Goal: Task Accomplishment & Management: Manage account settings

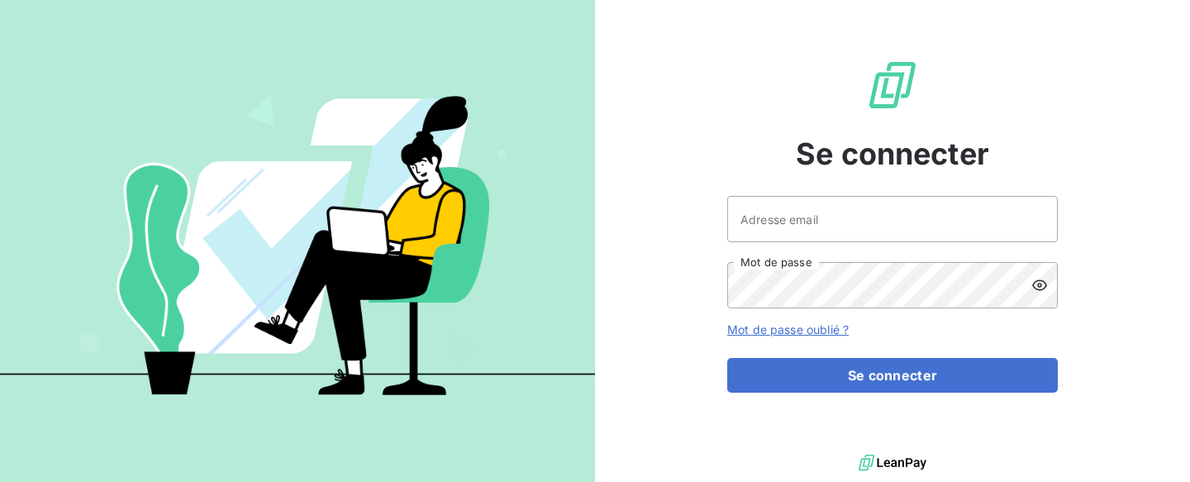
click at [770, 224] on input "Adresse email" at bounding box center [892, 219] width 331 height 46
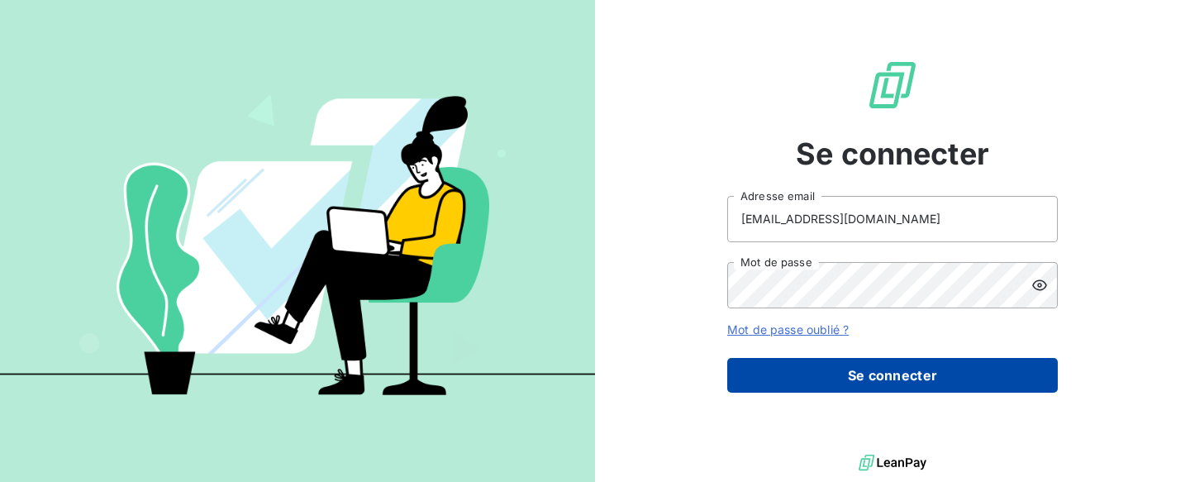
type input "[EMAIL_ADDRESS][DOMAIN_NAME]"
click at [825, 369] on button "Se connecter" at bounding box center [892, 375] width 331 height 35
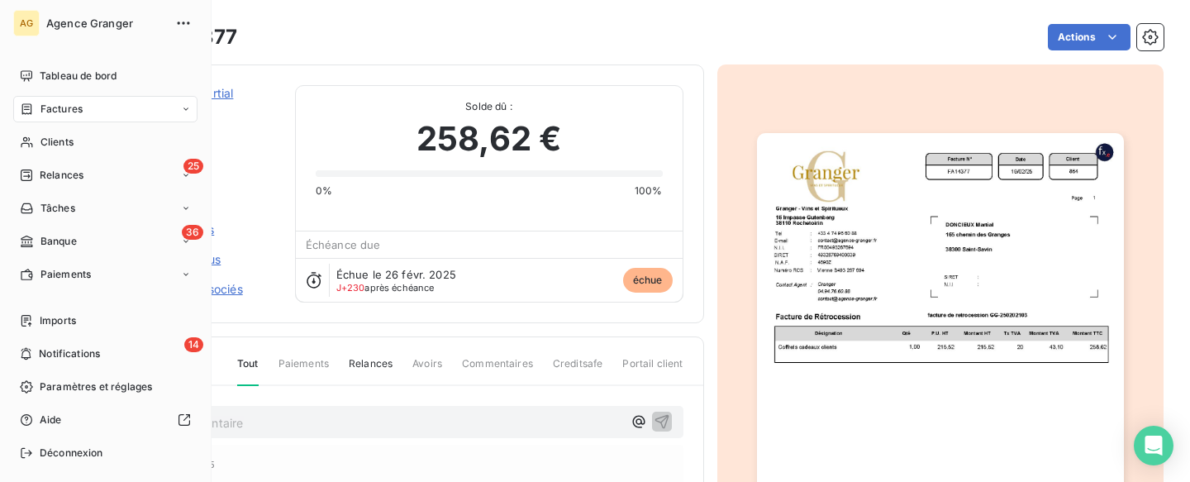
click at [83, 21] on span "Agence Granger" at bounding box center [105, 23] width 119 height 13
click at [106, 82] on span "Tableau de bord" at bounding box center [78, 76] width 77 height 15
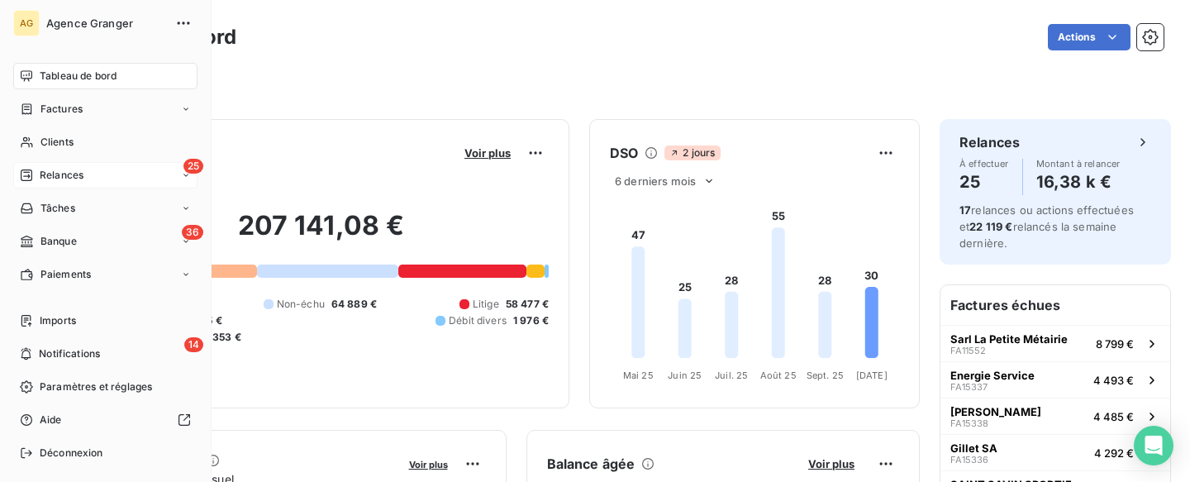
click at [44, 175] on span "Relances" at bounding box center [62, 175] width 44 height 15
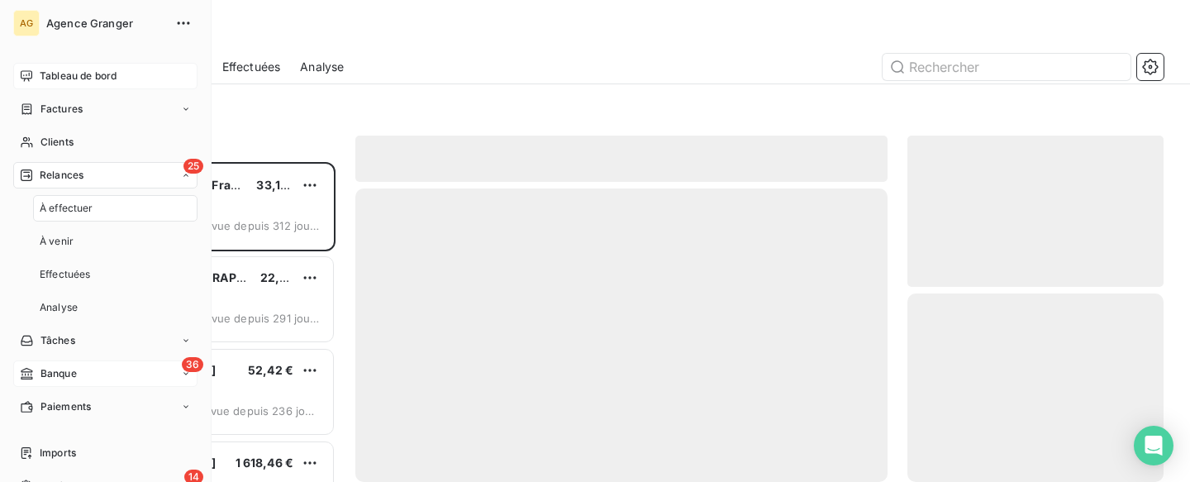
scroll to position [320, 256]
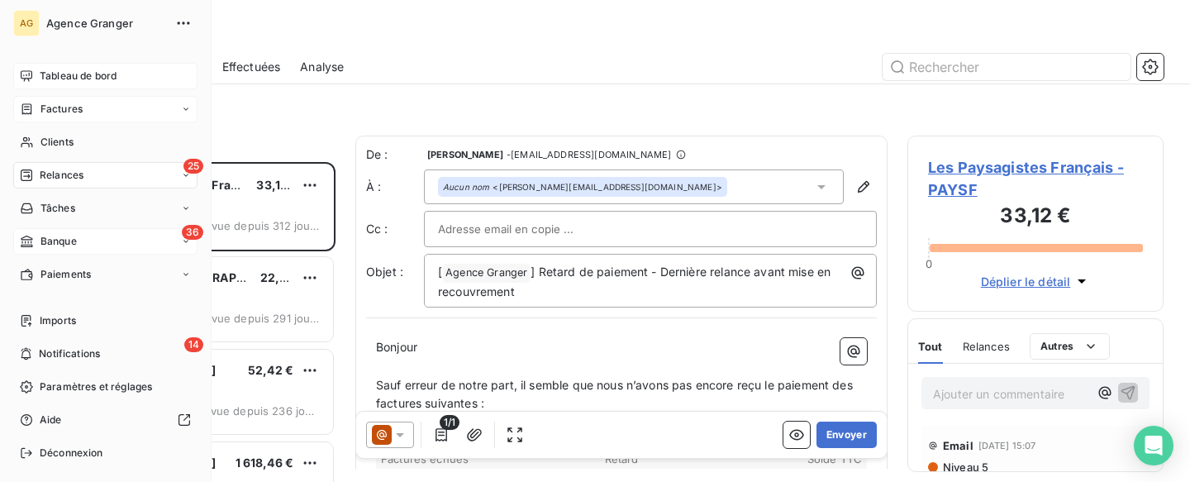
click at [66, 115] on span "Factures" at bounding box center [61, 109] width 42 height 15
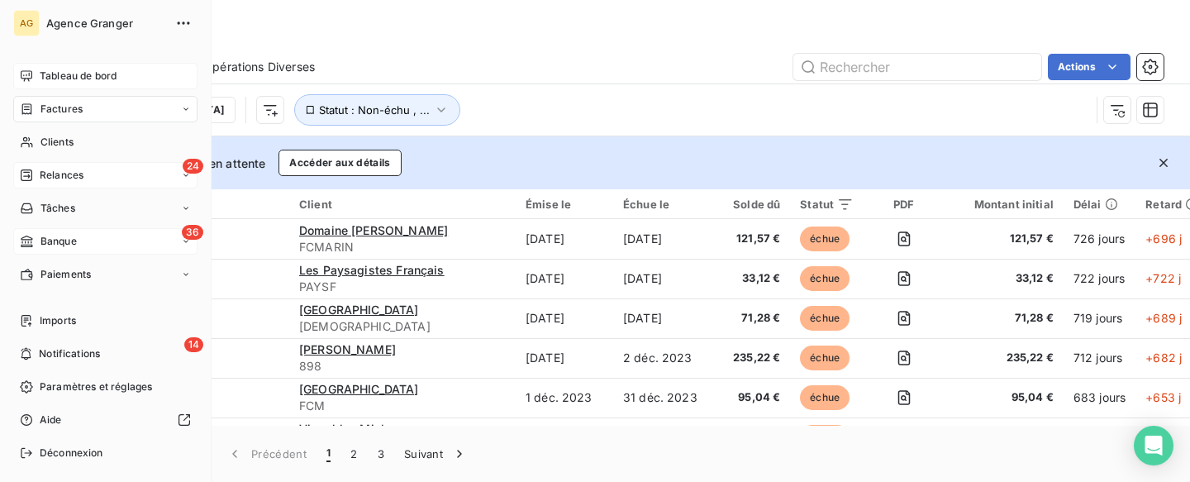
click at [103, 177] on div "24 Relances" at bounding box center [105, 175] width 184 height 26
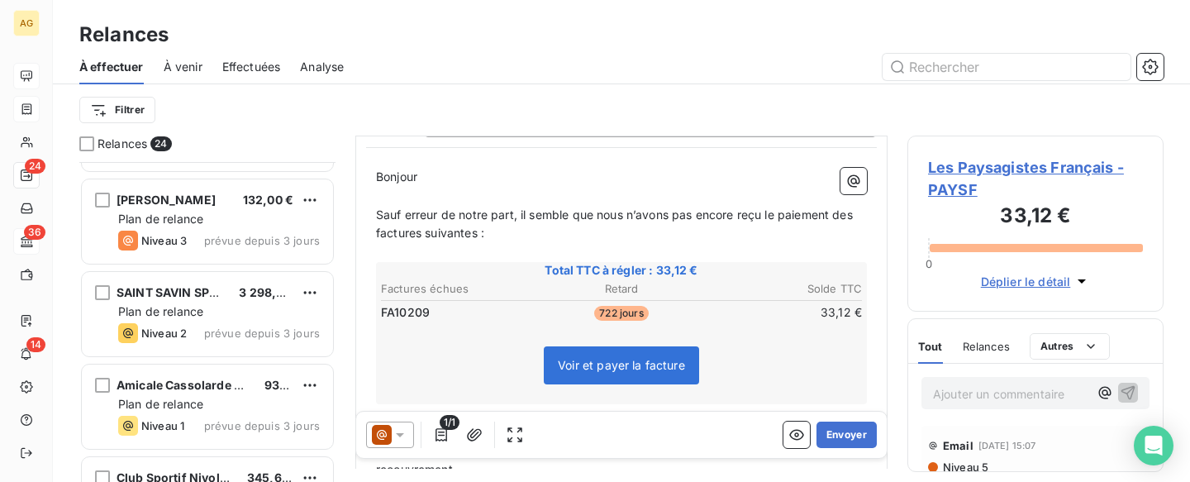
scroll to position [1132, 0]
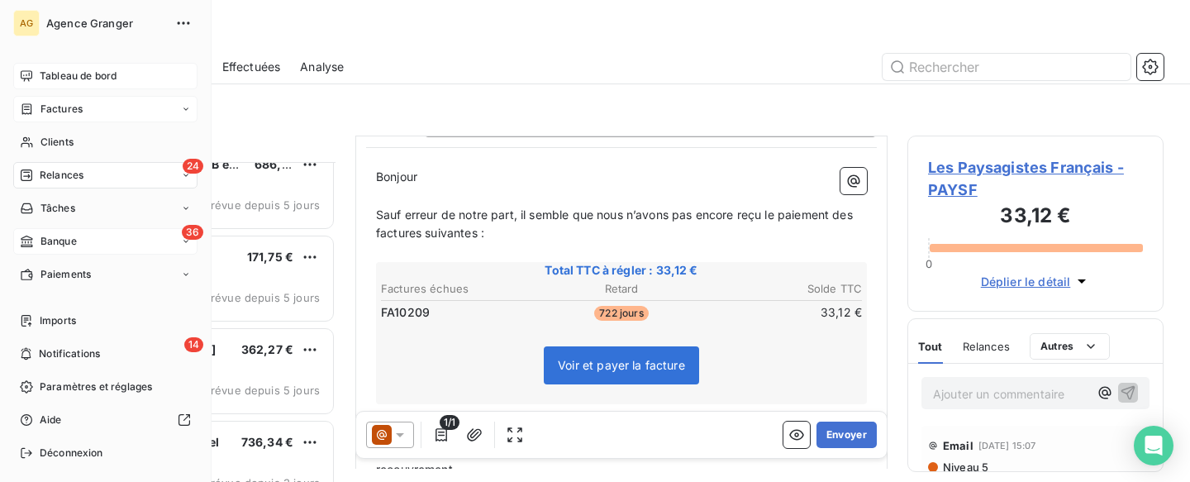
click at [41, 241] on span "Banque" at bounding box center [58, 241] width 36 height 15
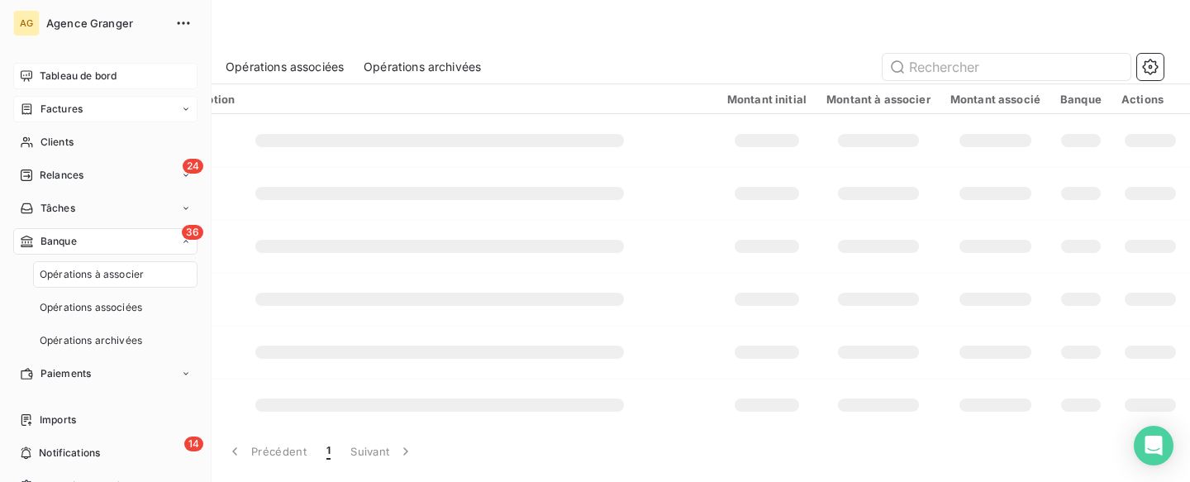
click at [70, 241] on span "Banque" at bounding box center [58, 241] width 36 height 15
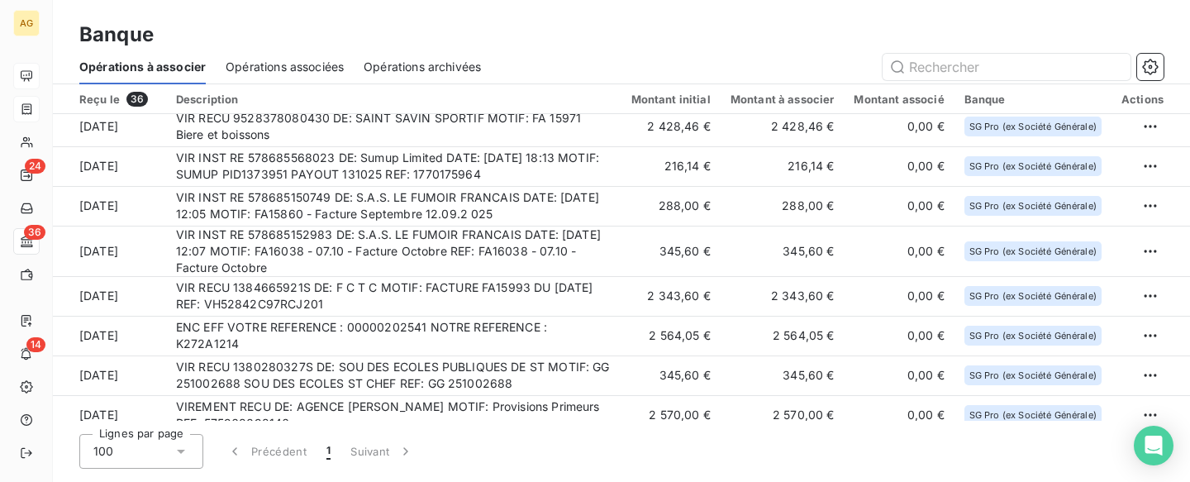
scroll to position [41, 0]
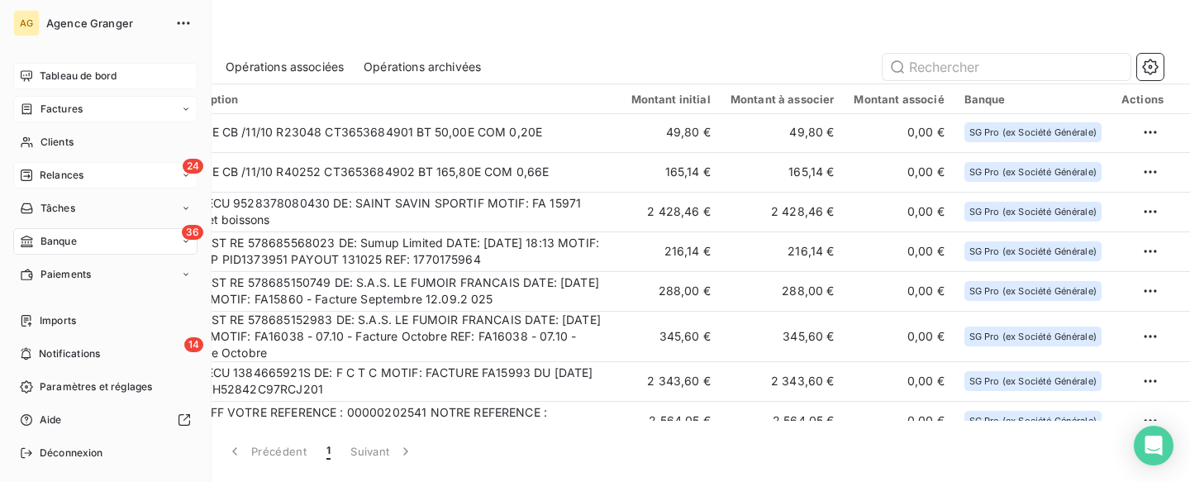
click at [92, 179] on div "24 Relances" at bounding box center [105, 175] width 184 height 26
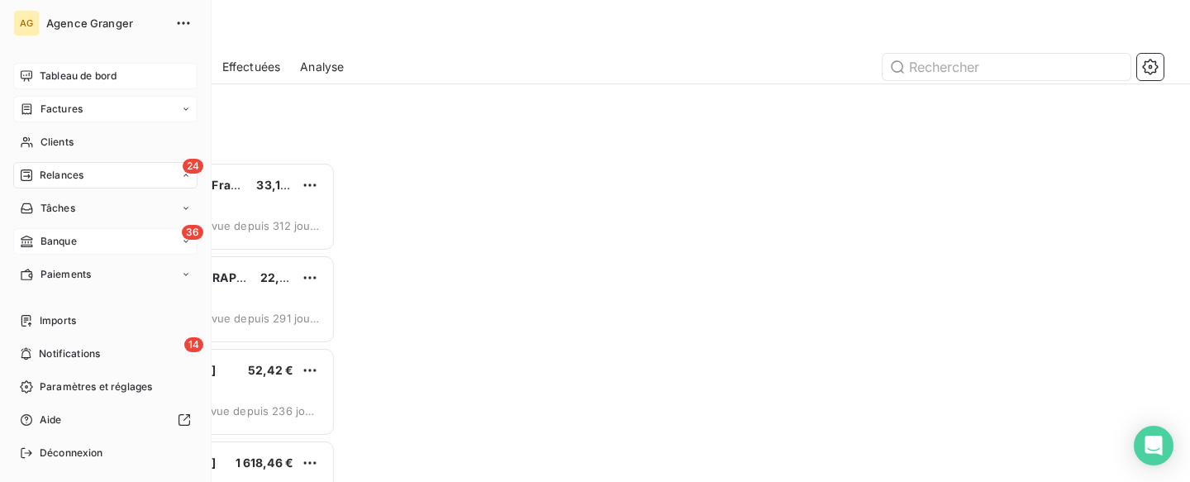
scroll to position [320, 256]
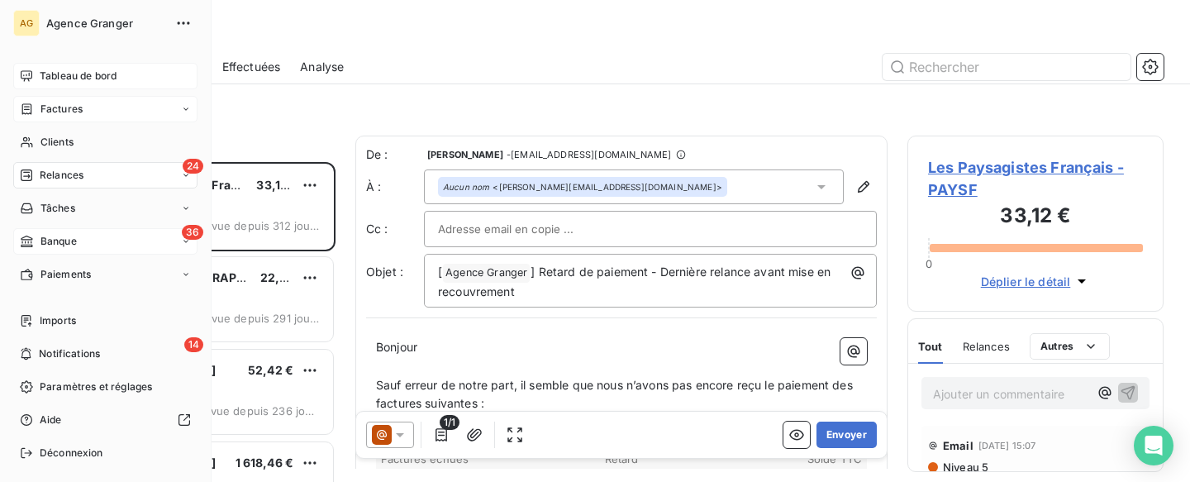
click at [19, 20] on div "AG" at bounding box center [26, 23] width 26 height 26
click at [60, 20] on span "Agence Granger" at bounding box center [105, 23] width 119 height 13
